Goal: Entertainment & Leisure: Consume media (video, audio)

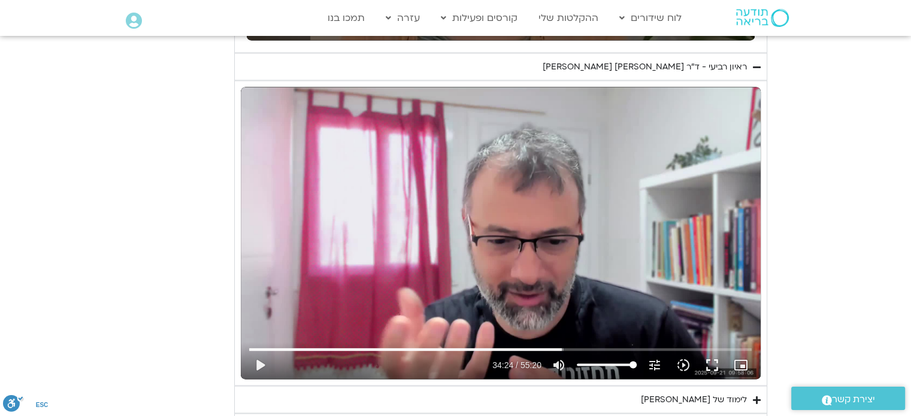
scroll to position [2241, 0]
click at [705, 365] on button "fullscreen" at bounding box center [712, 365] width 29 height 29
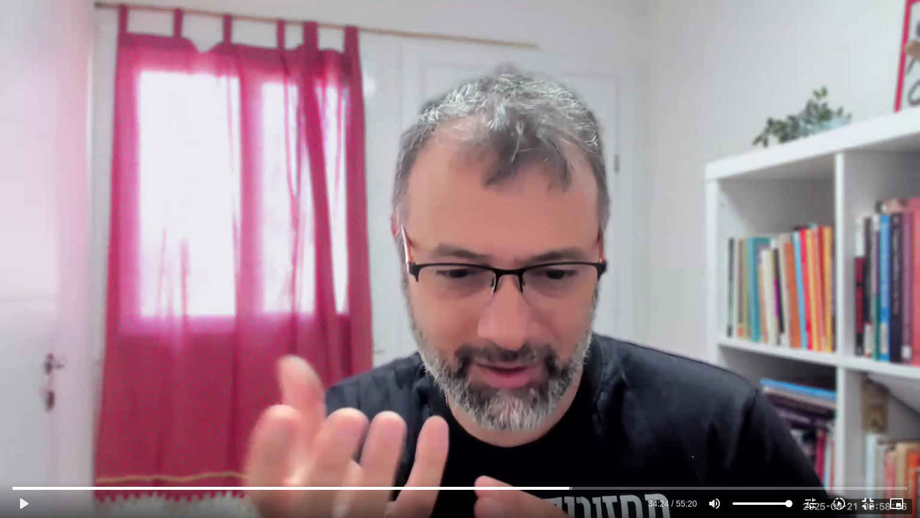
click at [822, 304] on div "Skip Ad 18:05 play_arrow 34:24 / 55:20 volume_up Mute tune Resolution Auto 720p…" at bounding box center [460, 259] width 920 height 518
click at [567, 416] on input "Seek" at bounding box center [460, 487] width 895 height 7
click at [774, 416] on input "Seek" at bounding box center [460, 487] width 895 height 7
click at [771, 416] on input "Seek" at bounding box center [460, 487] width 895 height 7
click at [837, 416] on icon "slow_motion_video" at bounding box center [839, 503] width 14 height 14
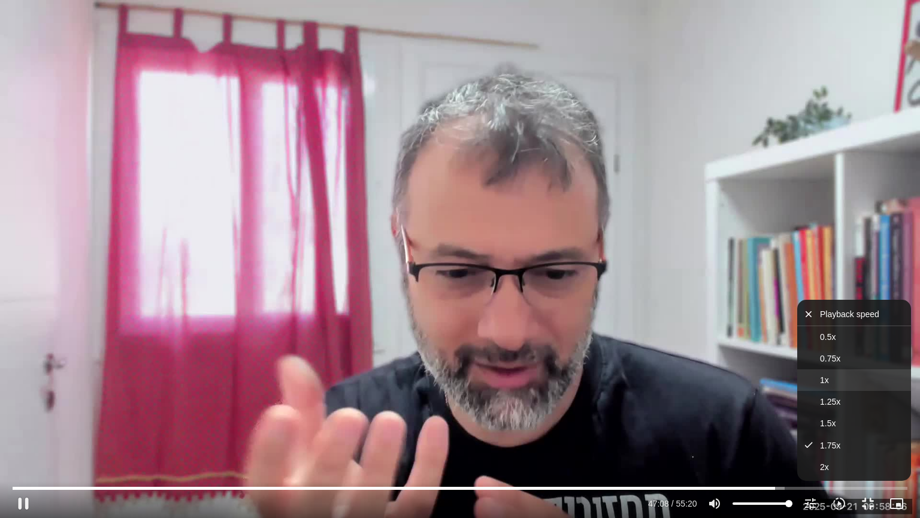
click at [834, 382] on button "1x" at bounding box center [855, 380] width 114 height 22
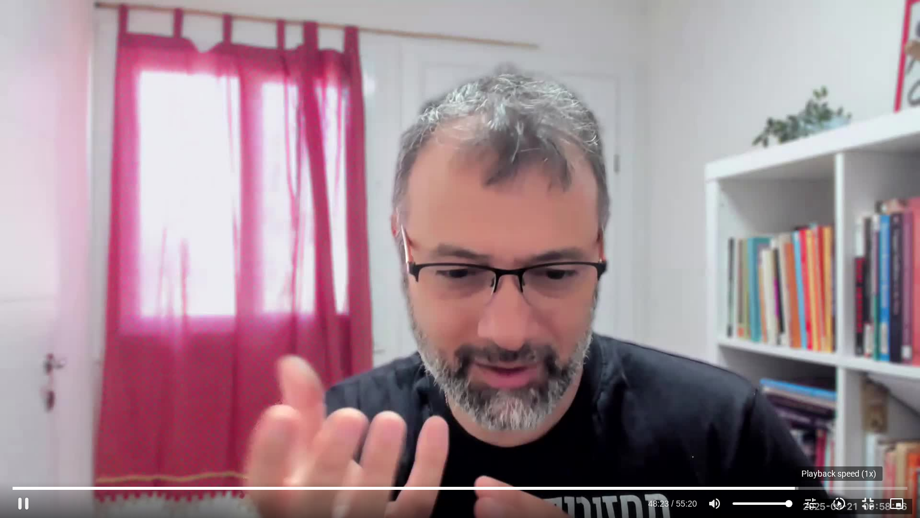
click at [834, 416] on icon "slow_motion_video" at bounding box center [839, 503] width 14 height 14
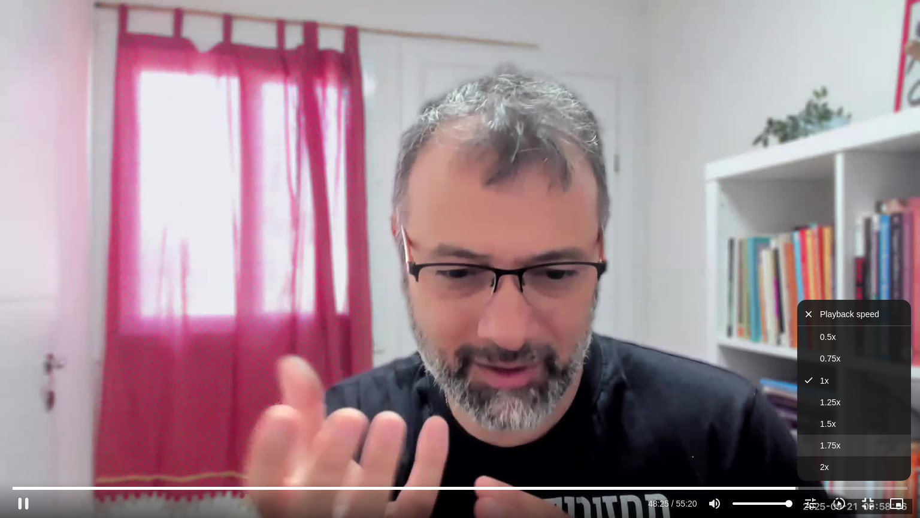
click at [837, 416] on span "1.75x" at bounding box center [830, 445] width 20 height 10
click at [883, 259] on div "Skip Ad 50:10 pause 48:30 / 55:20 volume_up Mute tune Resolution Auto 720p slow…" at bounding box center [460, 259] width 920 height 518
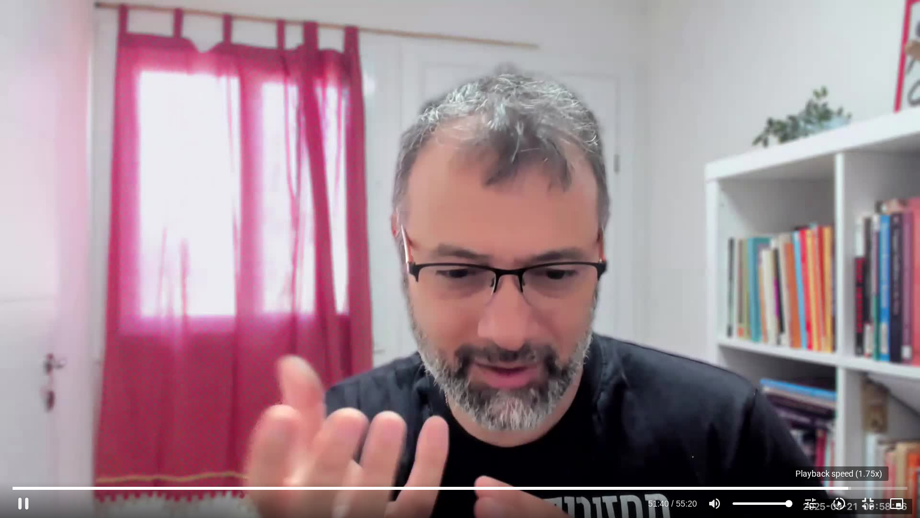
click at [839, 416] on icon "slow_motion_video" at bounding box center [839, 503] width 14 height 14
click at [838, 416] on icon "slow_motion_video" at bounding box center [839, 503] width 14 height 14
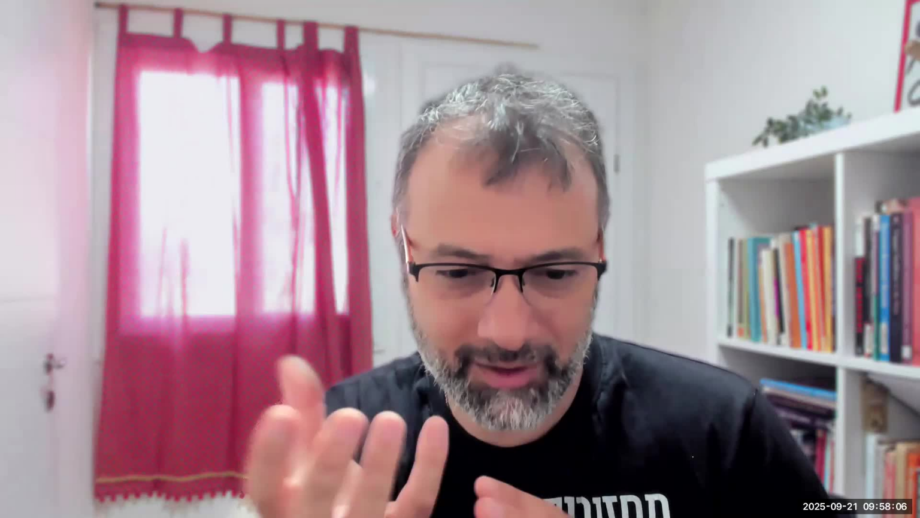
click at [829, 376] on button "1x" at bounding box center [855, 380] width 114 height 22
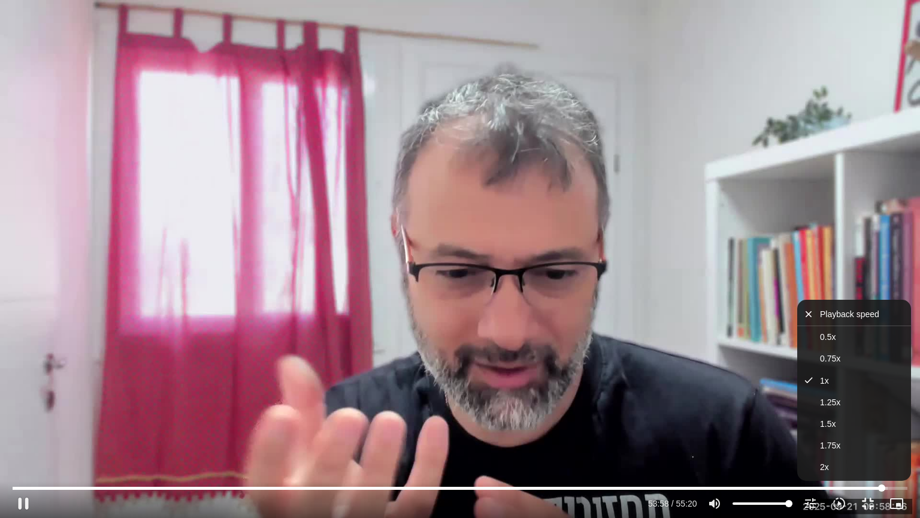
click at [881, 416] on input "Seek" at bounding box center [460, 487] width 895 height 7
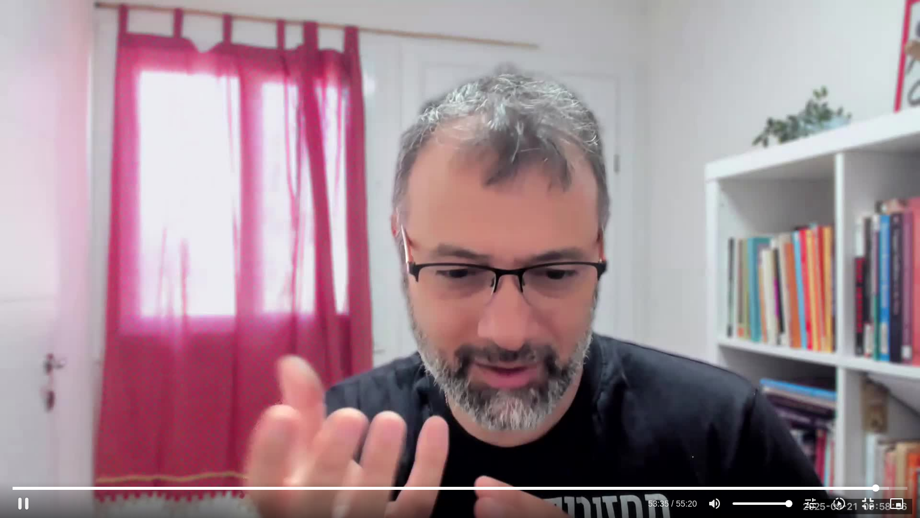
click at [876, 416] on input "Seek" at bounding box center [460, 487] width 895 height 7
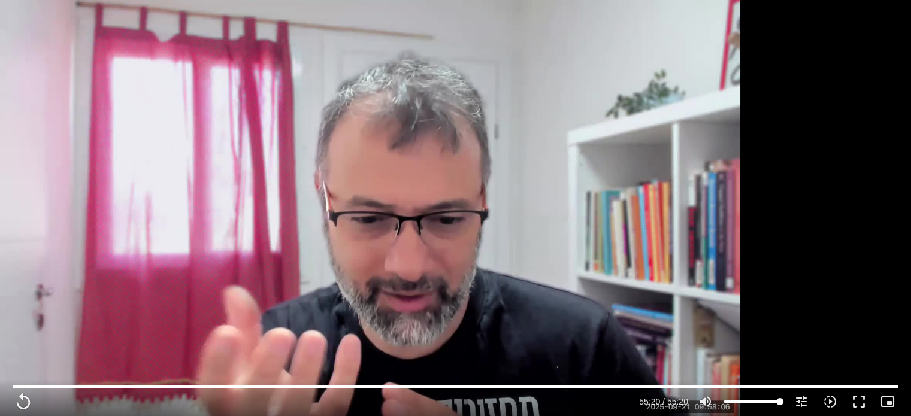
type input "3320.68"
